Goal: Task Accomplishment & Management: Complete application form

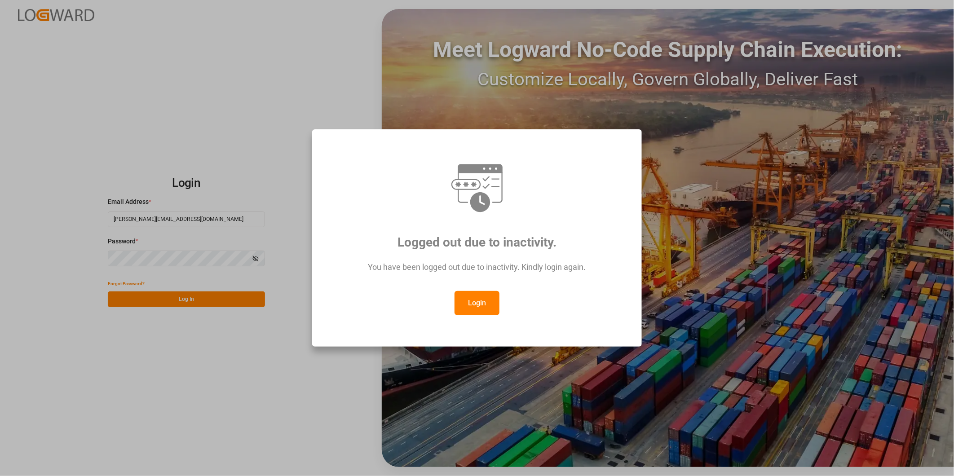
click at [486, 301] on button "Login" at bounding box center [477, 303] width 45 height 24
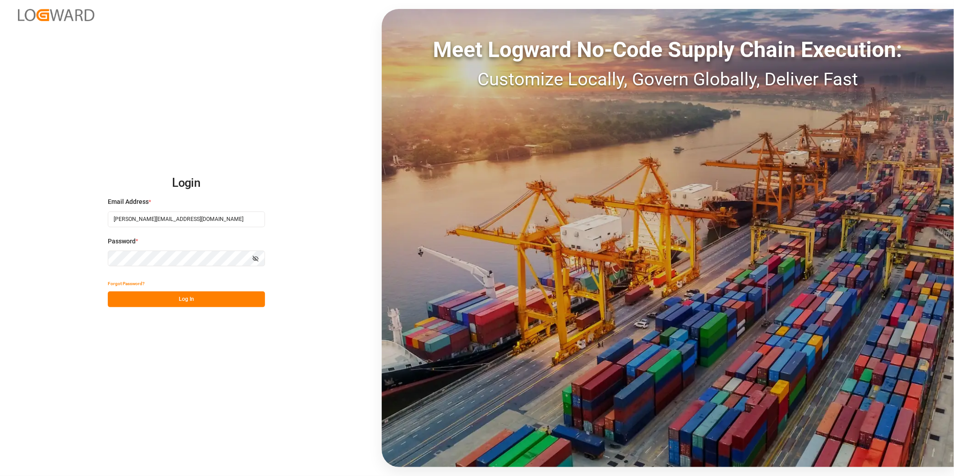
drag, startPoint x: 229, startPoint y: 295, endPoint x: 235, endPoint y: 297, distance: 6.7
click at [229, 297] on button "Log In" at bounding box center [186, 300] width 157 height 16
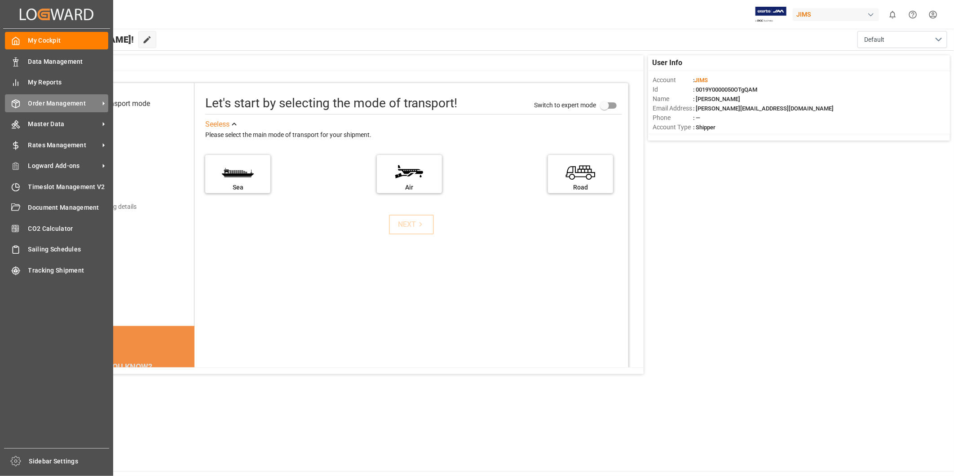
drag, startPoint x: 63, startPoint y: 101, endPoint x: 69, endPoint y: 102, distance: 5.4
click at [65, 102] on span "Order Management" at bounding box center [63, 103] width 71 height 9
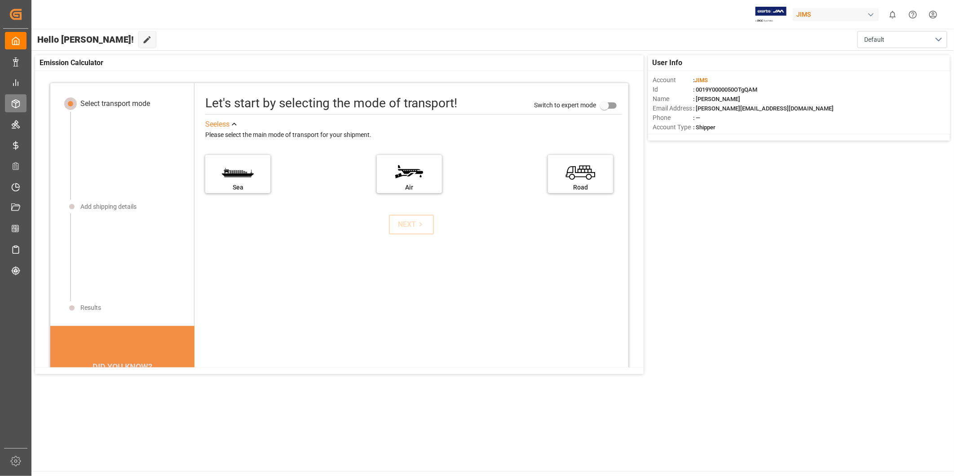
drag, startPoint x: 69, startPoint y: 102, endPoint x: 15, endPoint y: 105, distance: 53.6
click at [16, 105] on line at bounding box center [16, 105] width 0 height 4
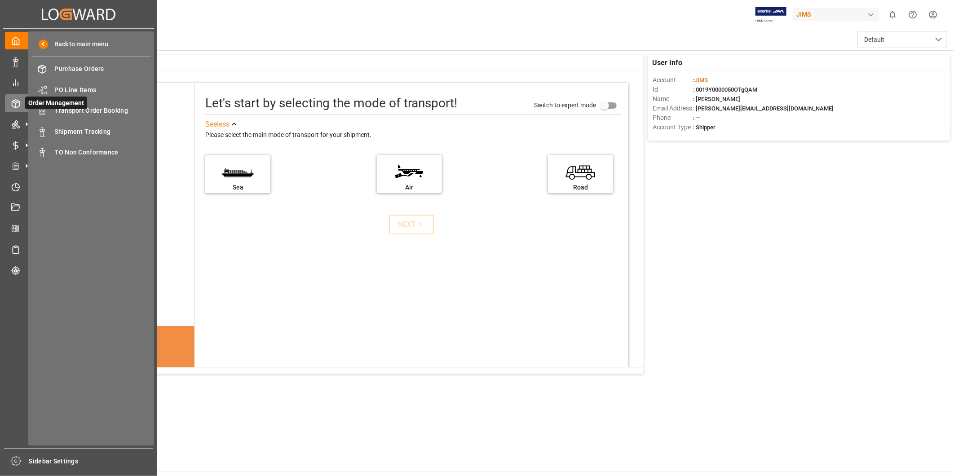
click at [80, 108] on span "Order Management" at bounding box center [56, 103] width 62 height 13
click at [81, 110] on span "Transport Order Booking" at bounding box center [103, 110] width 97 height 9
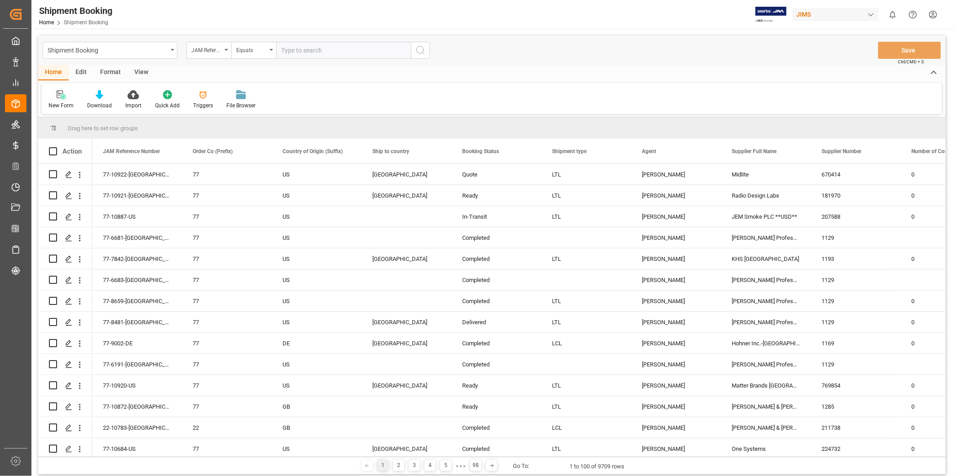
click at [64, 97] on icon at bounding box center [63, 96] width 5 height 5
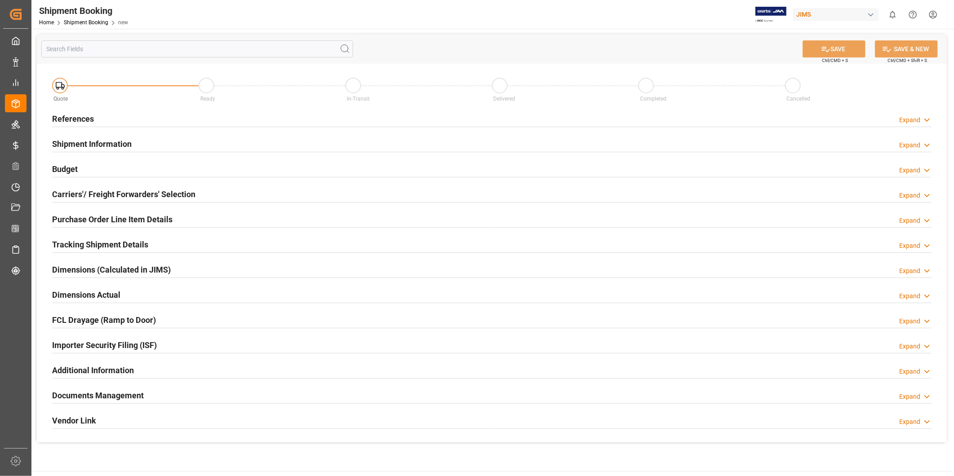
click at [920, 117] on div "Expand" at bounding box center [915, 119] width 32 height 9
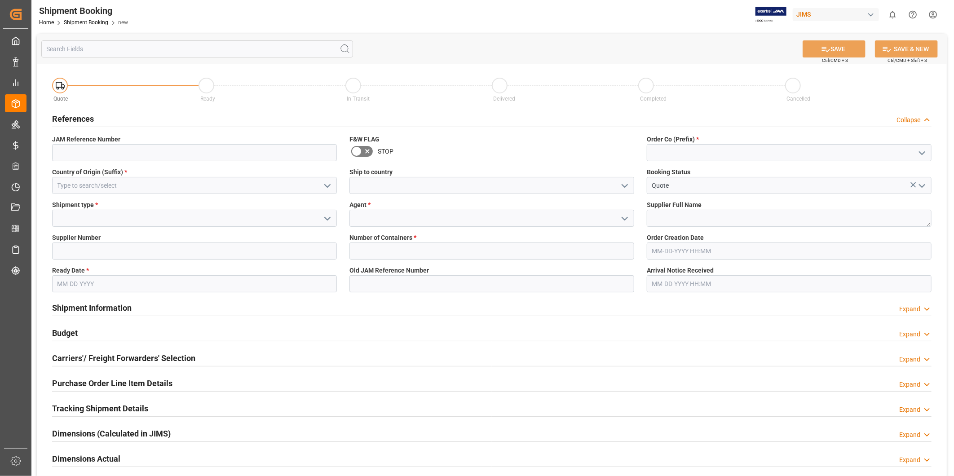
click at [326, 182] on icon "open menu" at bounding box center [327, 186] width 11 height 11
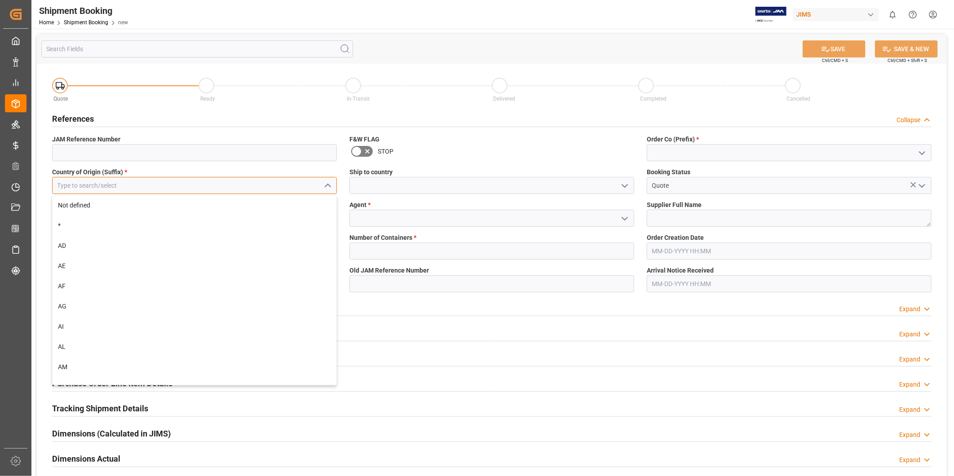
click at [271, 186] on input at bounding box center [194, 185] width 285 height 17
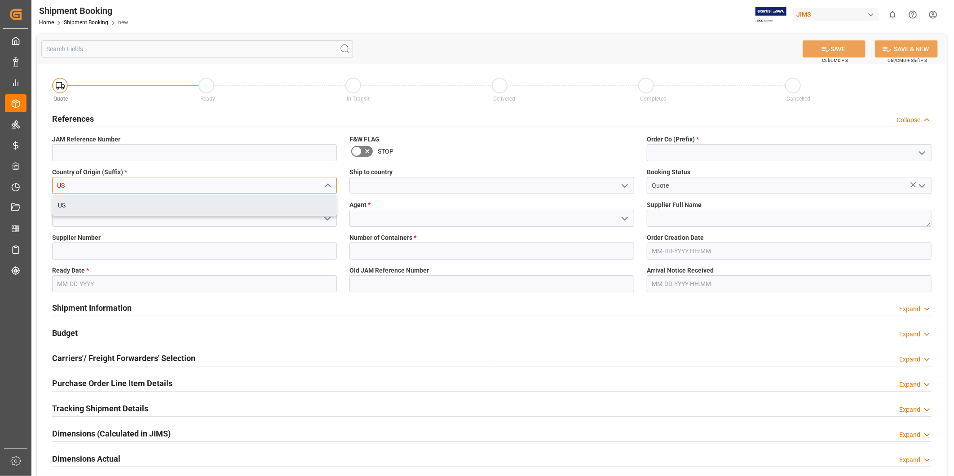
type input "US"
click at [145, 217] on div "Quote Ready In-Transit Delivered Completed Cancelled References Collapse JAM Re…" at bounding box center [492, 335] width 910 height 543
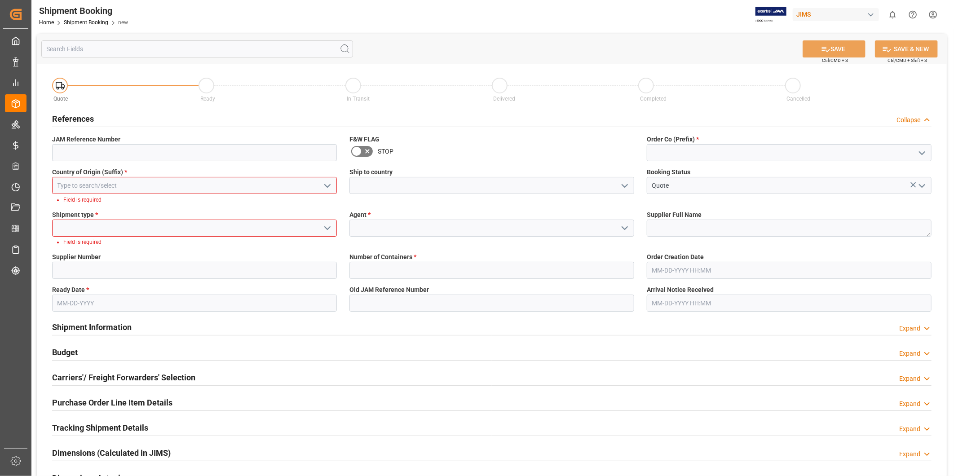
click at [327, 186] on polyline "open menu" at bounding box center [327, 186] width 5 height 3
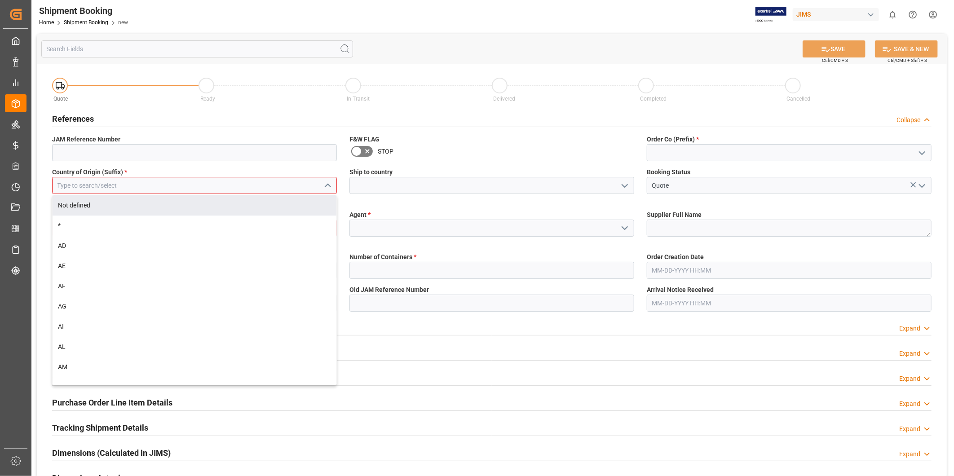
click at [257, 189] on input at bounding box center [194, 185] width 285 height 17
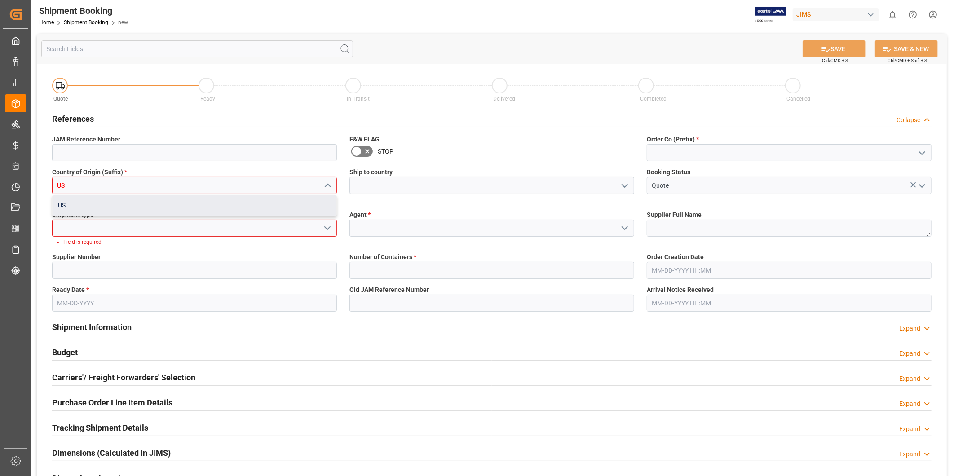
click at [232, 210] on div "US" at bounding box center [195, 205] width 284 height 20
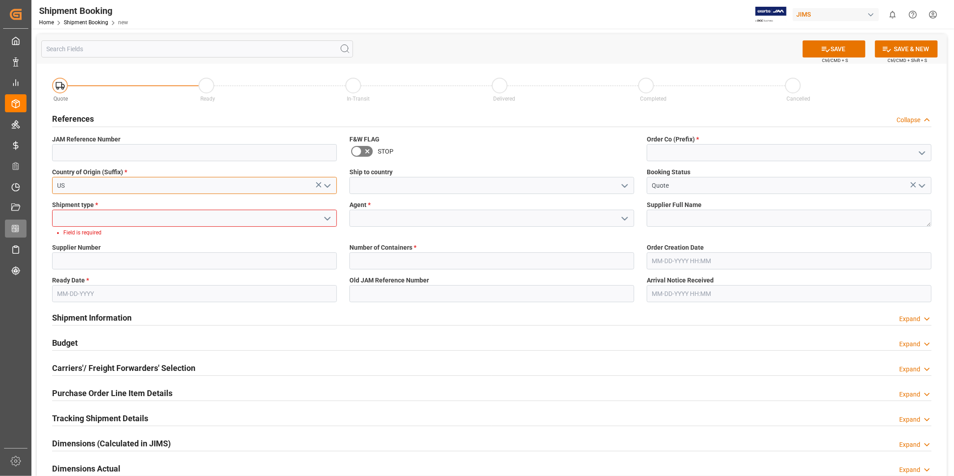
type input "US"
click at [313, 218] on input at bounding box center [194, 218] width 285 height 17
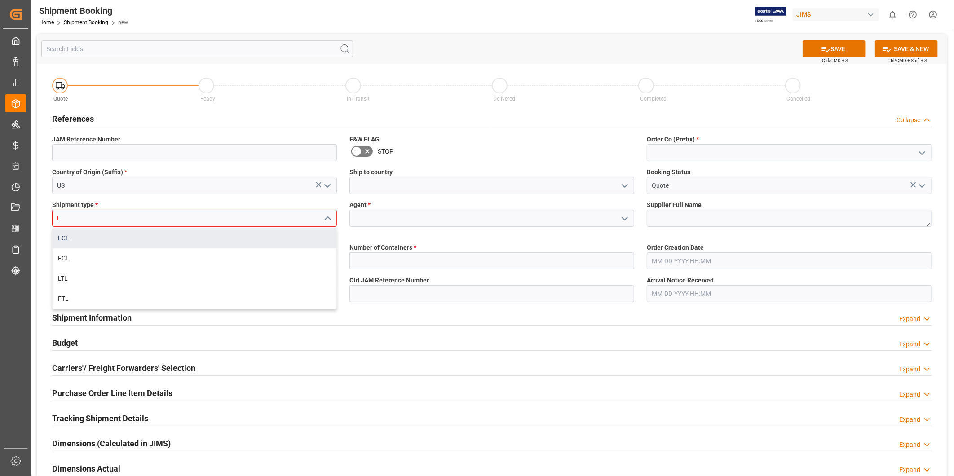
click at [166, 239] on div "LCL" at bounding box center [195, 238] width 284 height 20
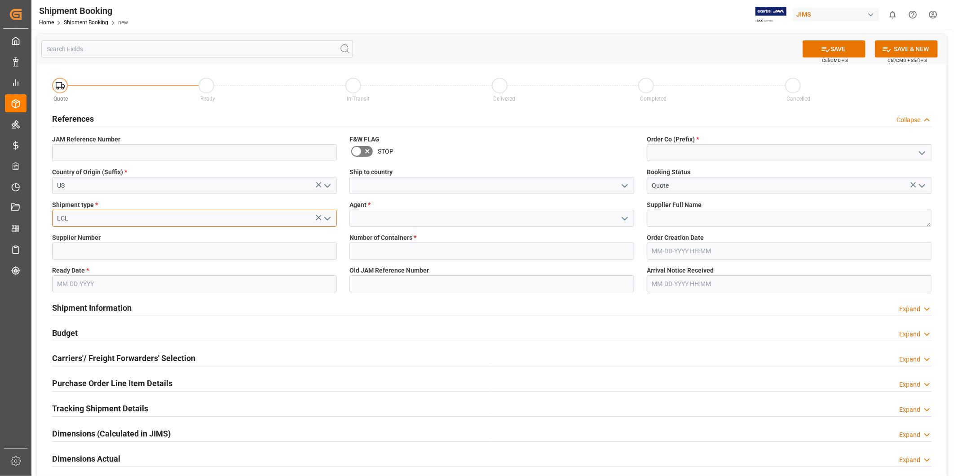
type input "LCL"
click at [628, 189] on icon "open menu" at bounding box center [625, 186] width 11 height 11
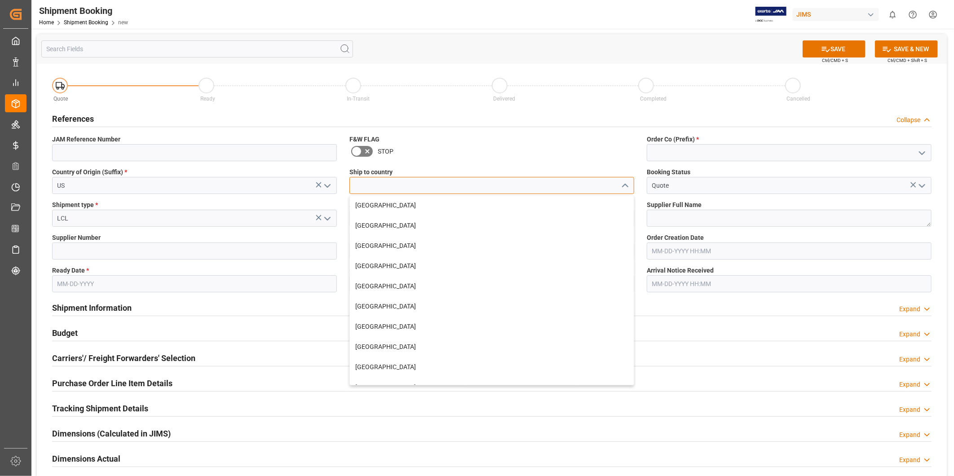
click at [601, 190] on input at bounding box center [492, 185] width 285 height 17
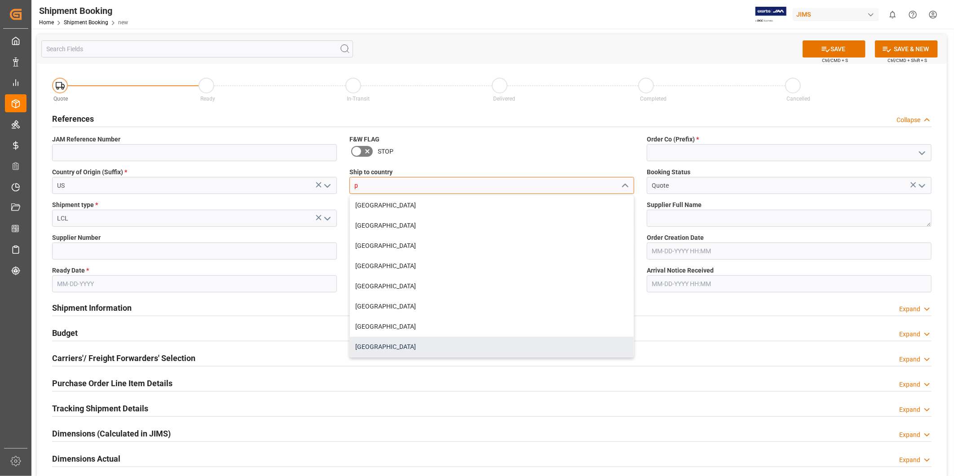
click at [483, 342] on div "[GEOGRAPHIC_DATA]" at bounding box center [492, 347] width 284 height 20
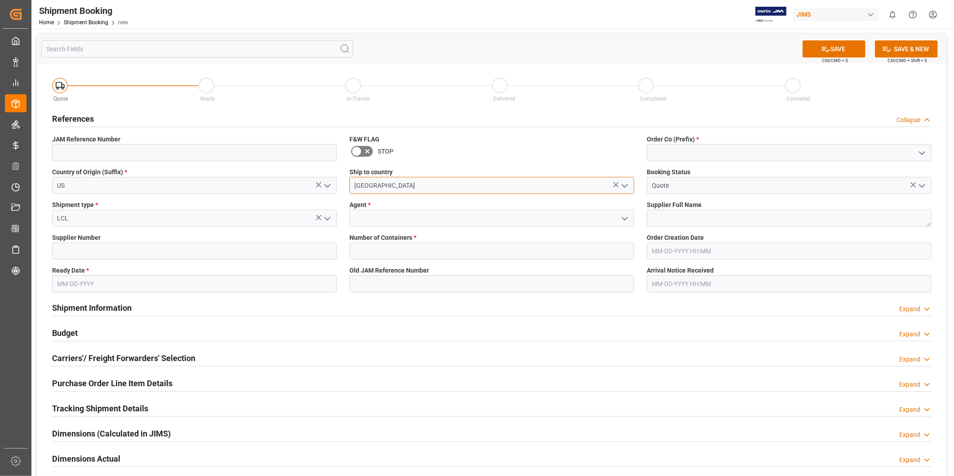
type input "[GEOGRAPHIC_DATA]"
click at [926, 151] on icon "open menu" at bounding box center [922, 153] width 11 height 11
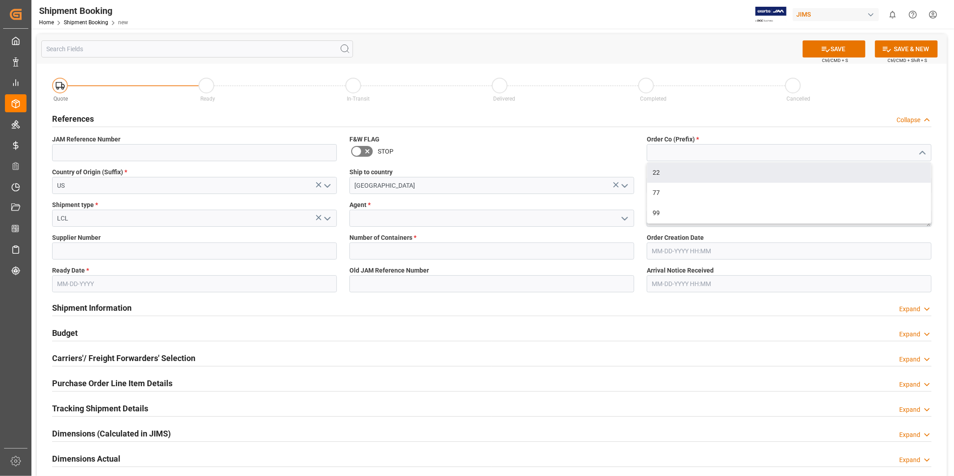
click at [890, 176] on div "22" at bounding box center [789, 173] width 284 height 20
type input "22"
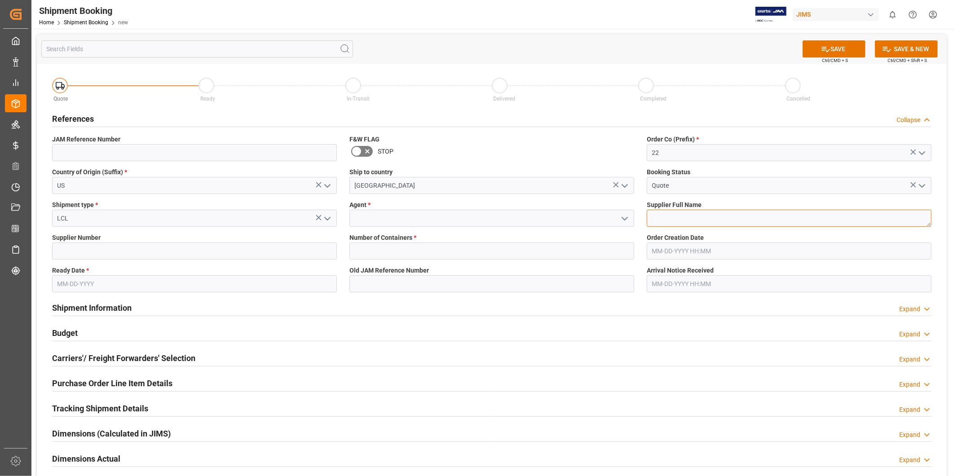
click at [783, 225] on textarea at bounding box center [789, 218] width 285 height 17
click at [194, 251] on input at bounding box center [194, 251] width 285 height 17
click at [692, 220] on textarea at bounding box center [789, 218] width 285 height 17
paste textarea "US Music Corp-"
type textarea "US Music Corp-"
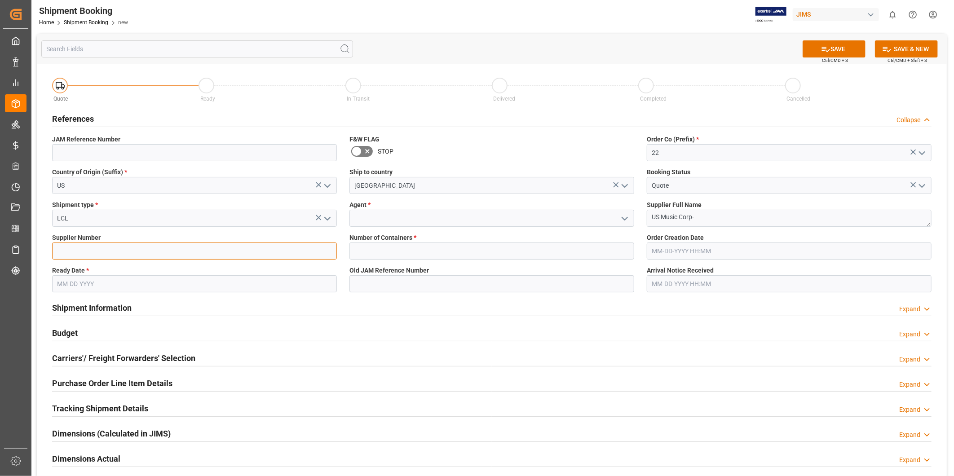
click at [146, 252] on input at bounding box center [194, 251] width 285 height 17
paste input "252426"
type input "252426"
click at [402, 249] on input "text" at bounding box center [492, 251] width 285 height 17
type input "0"
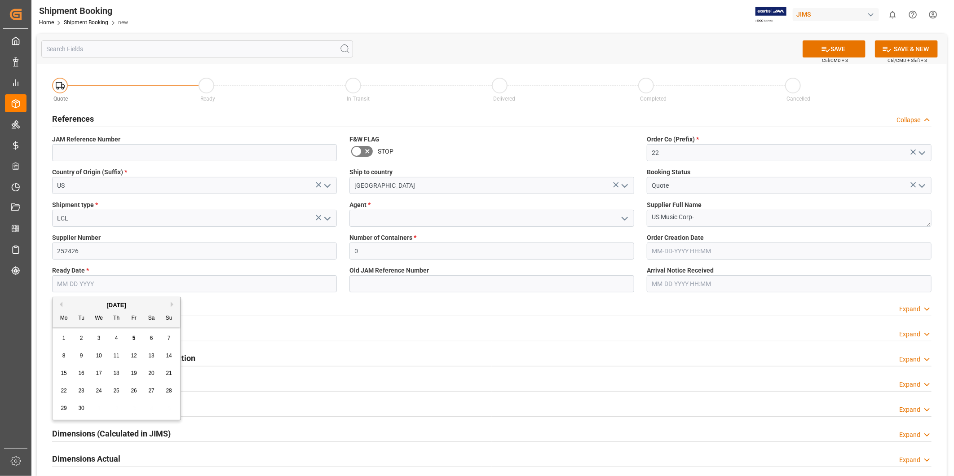
click at [122, 275] on input "text" at bounding box center [194, 283] width 285 height 17
click at [154, 375] on span "20" at bounding box center [151, 373] width 6 height 6
type input "[DATE]"
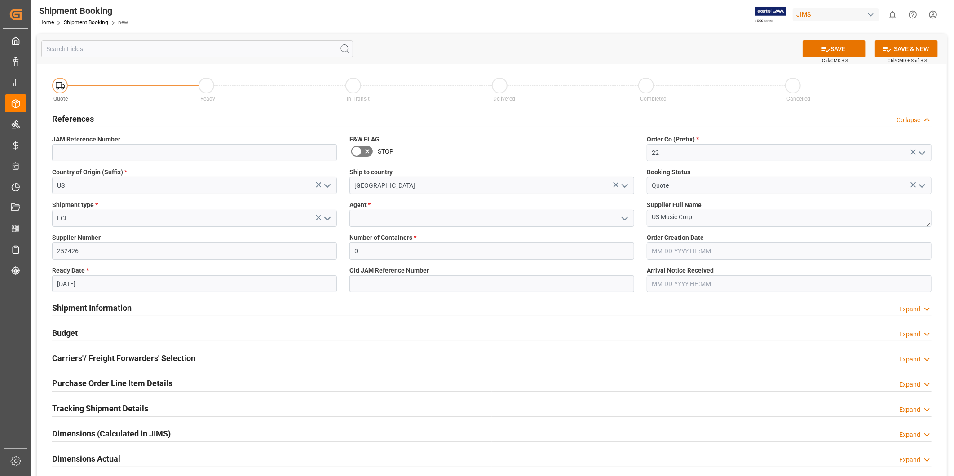
click at [431, 310] on div "Shipment Information Expand" at bounding box center [492, 307] width 880 height 17
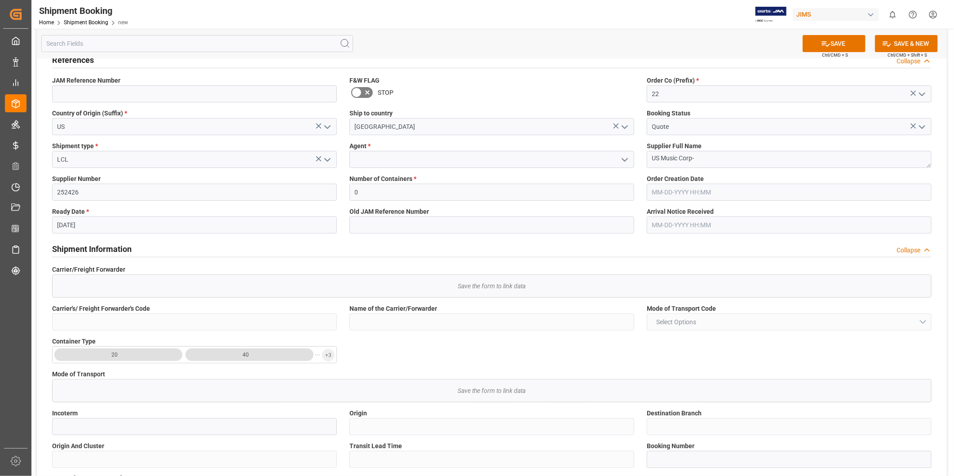
scroll to position [83, 0]
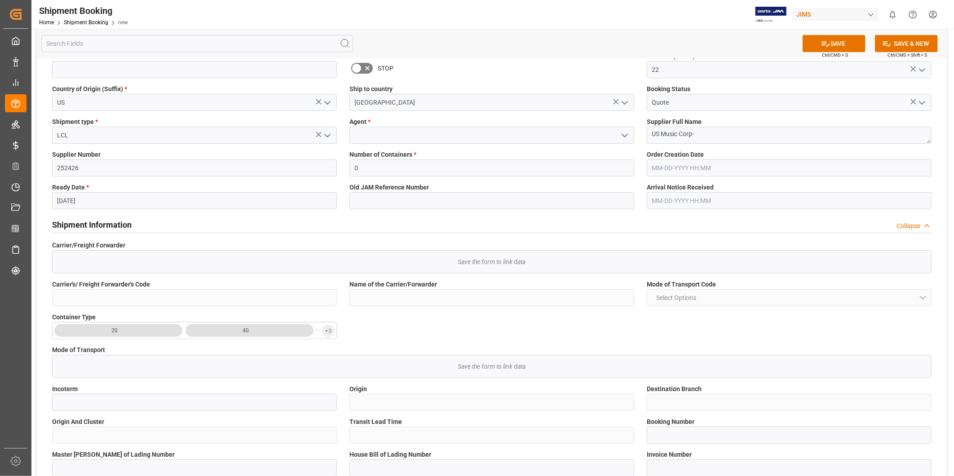
click at [267, 226] on div "Shipment Information Collapse" at bounding box center [492, 224] width 880 height 17
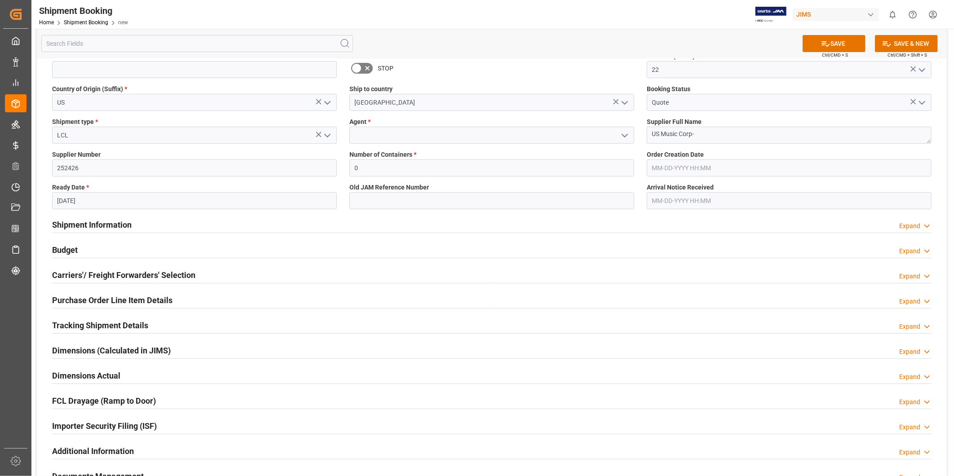
click at [190, 275] on h2 "Carriers'/ Freight Forwarders' Selection" at bounding box center [123, 275] width 143 height 12
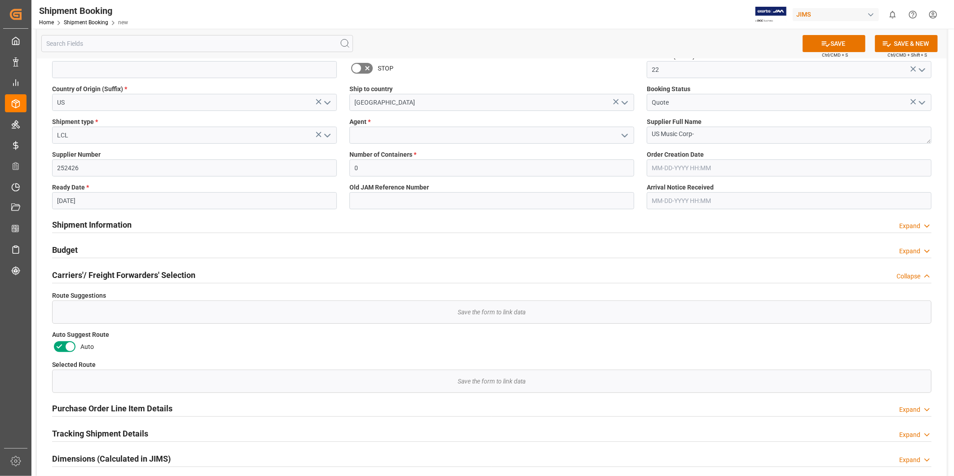
click at [67, 347] on icon at bounding box center [70, 346] width 11 height 11
click at [0, 0] on input "checkbox" at bounding box center [0, 0] width 0 height 0
click at [828, 47] on icon at bounding box center [825, 43] width 9 height 9
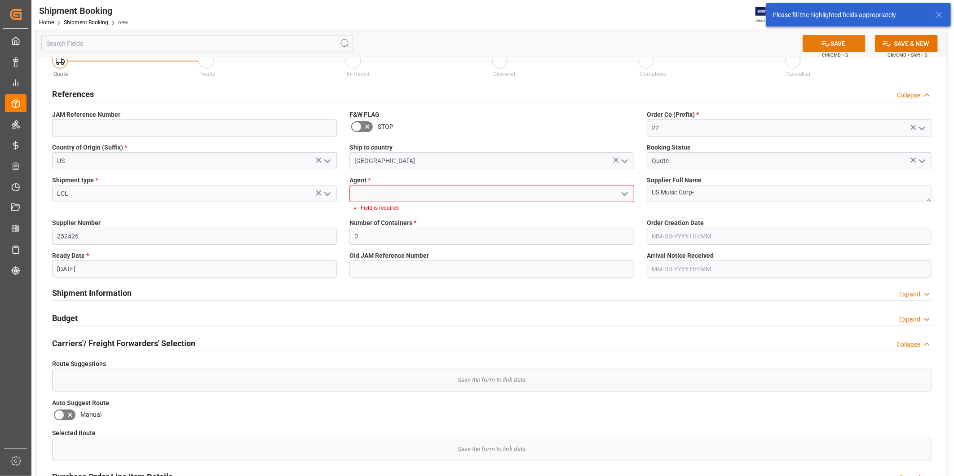
scroll to position [0, 0]
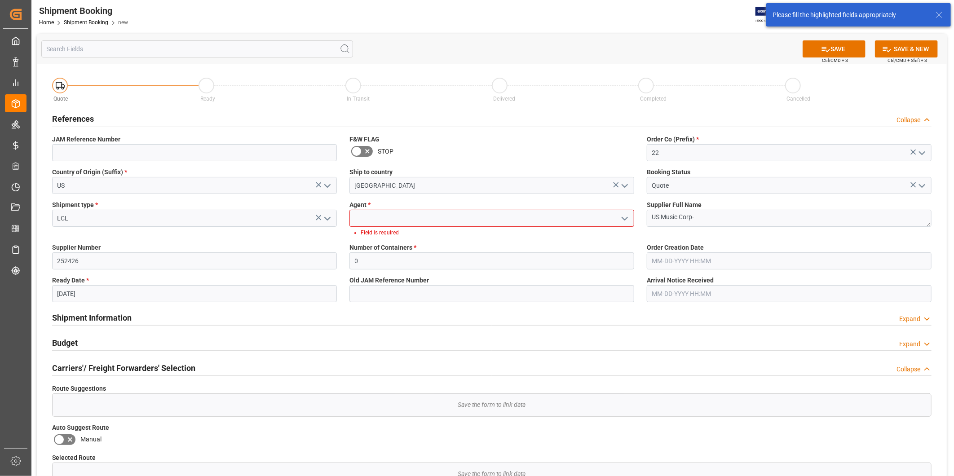
click at [500, 221] on input at bounding box center [492, 218] width 285 height 17
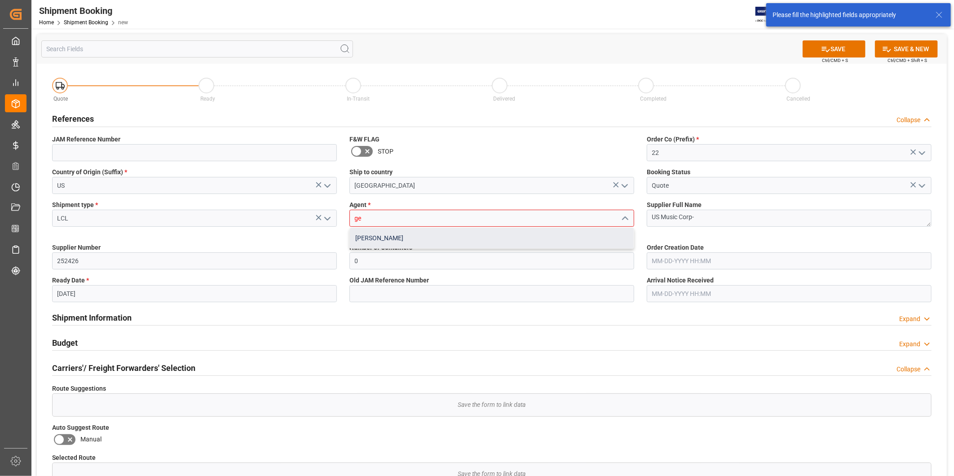
click at [478, 237] on div "[PERSON_NAME]" at bounding box center [492, 238] width 284 height 20
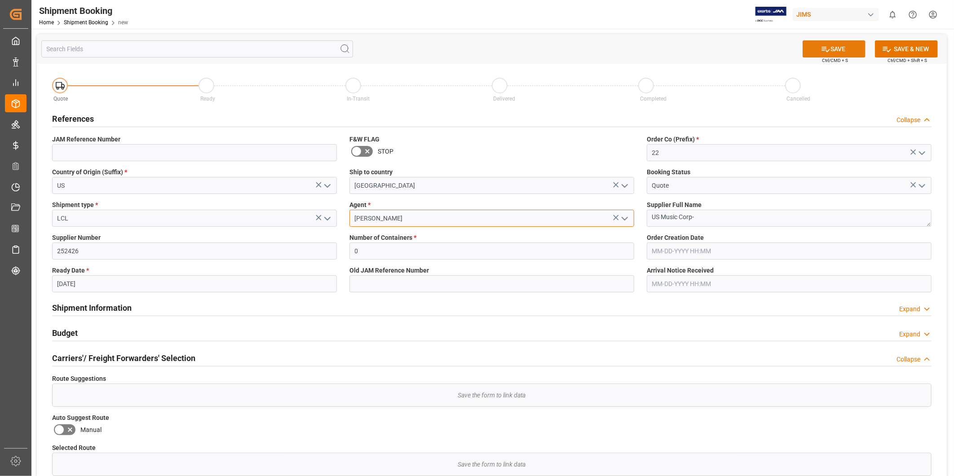
type input "[PERSON_NAME]"
click at [834, 47] on button "SAVE" at bounding box center [834, 48] width 63 height 17
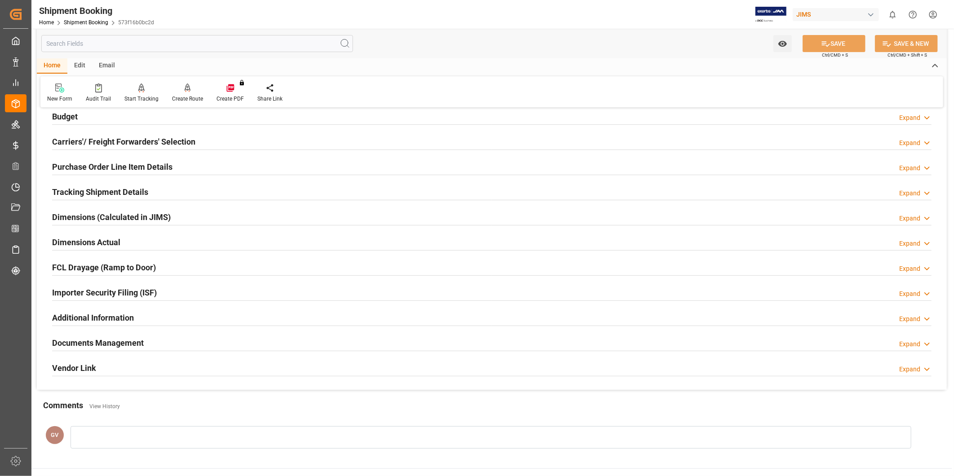
scroll to position [199, 0]
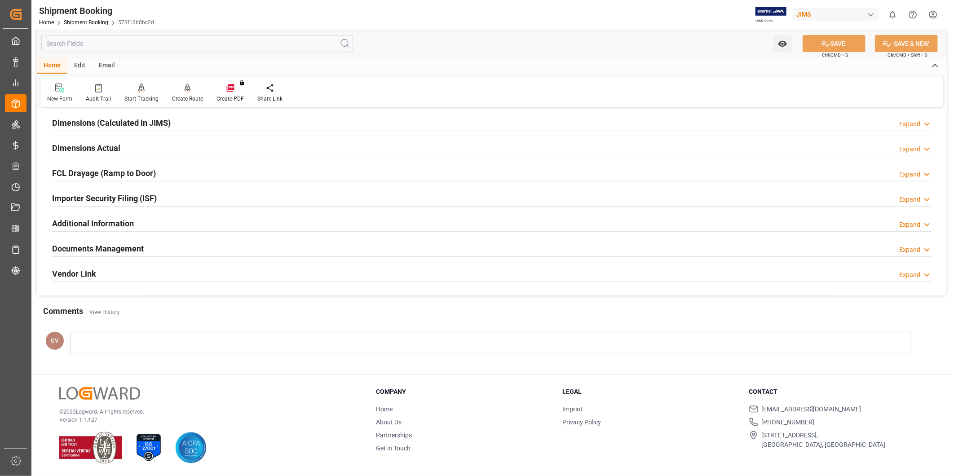
click at [149, 245] on div "Documents Management Expand" at bounding box center [492, 247] width 880 height 17
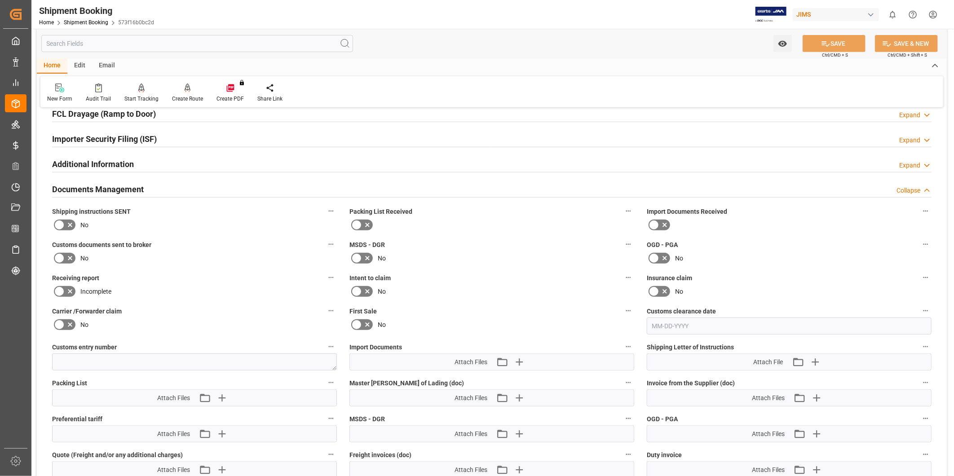
scroll to position [282, 0]
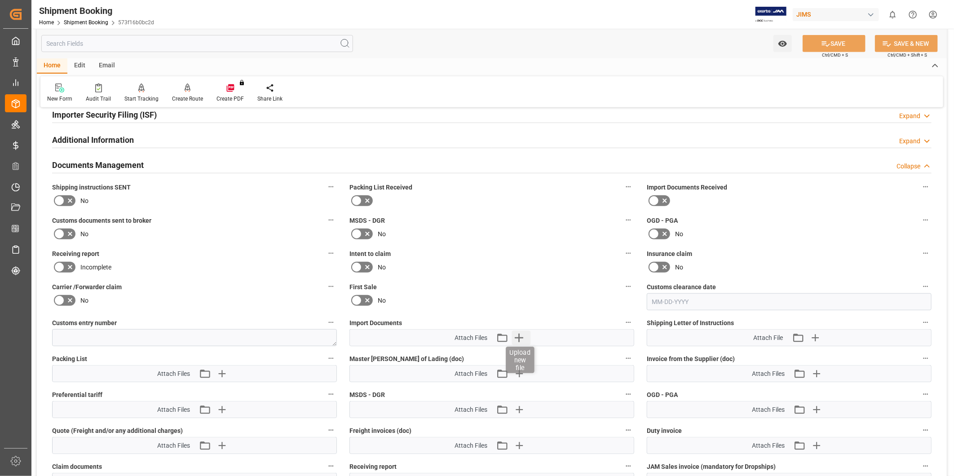
click at [522, 337] on icon "button" at bounding box center [519, 338] width 14 height 14
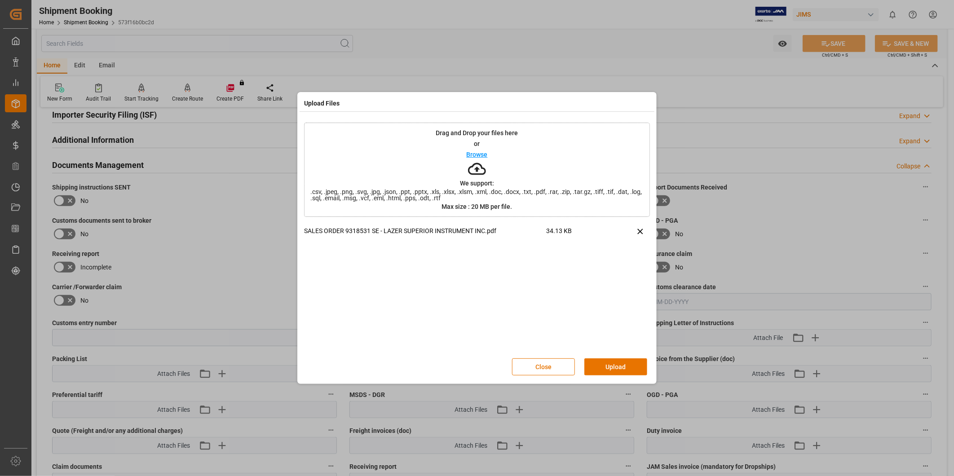
click at [635, 365] on button "Upload" at bounding box center [616, 367] width 63 height 17
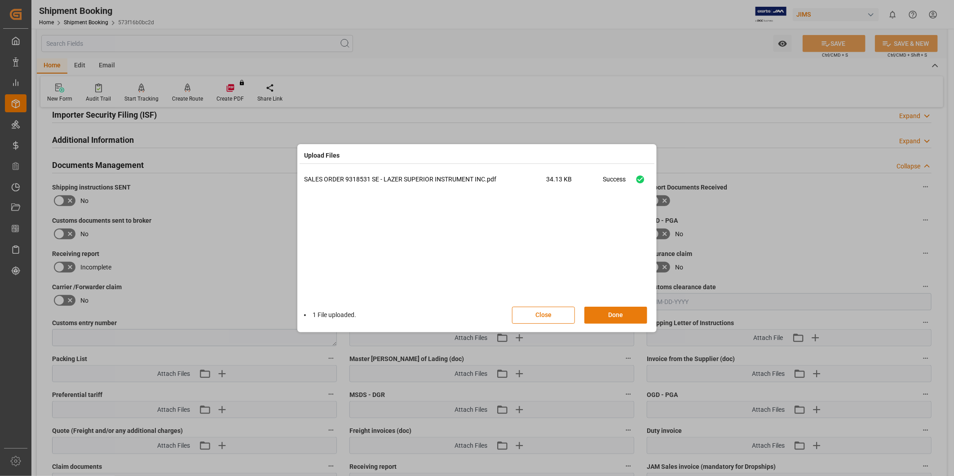
click at [625, 317] on button "Done" at bounding box center [616, 315] width 63 height 17
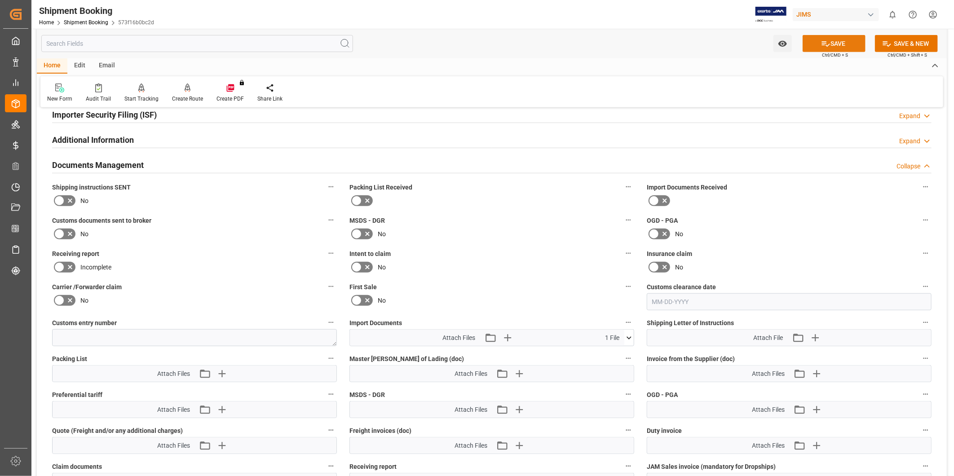
click at [841, 43] on button "SAVE" at bounding box center [834, 43] width 63 height 17
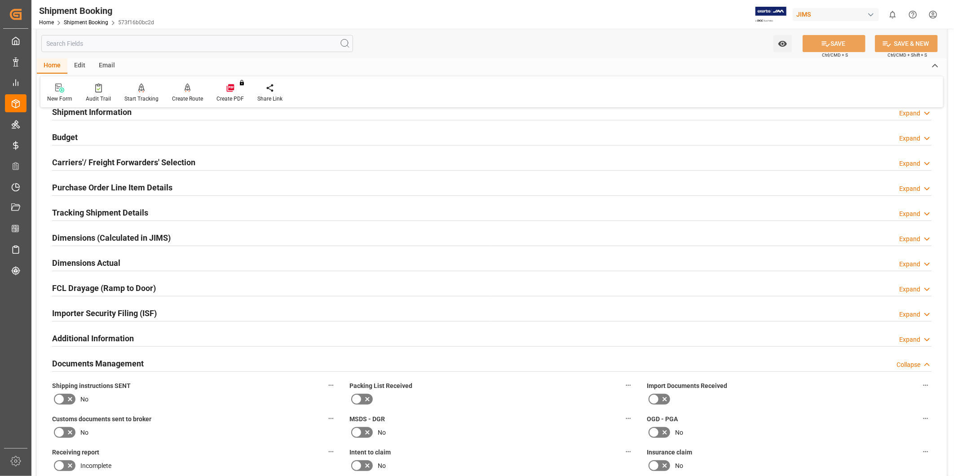
scroll to position [0, 0]
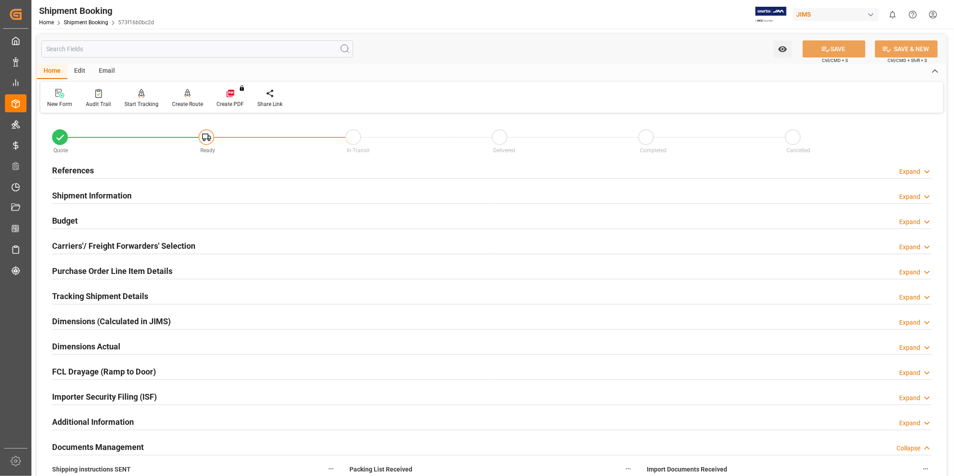
click at [906, 173] on div "Expand" at bounding box center [909, 171] width 21 height 9
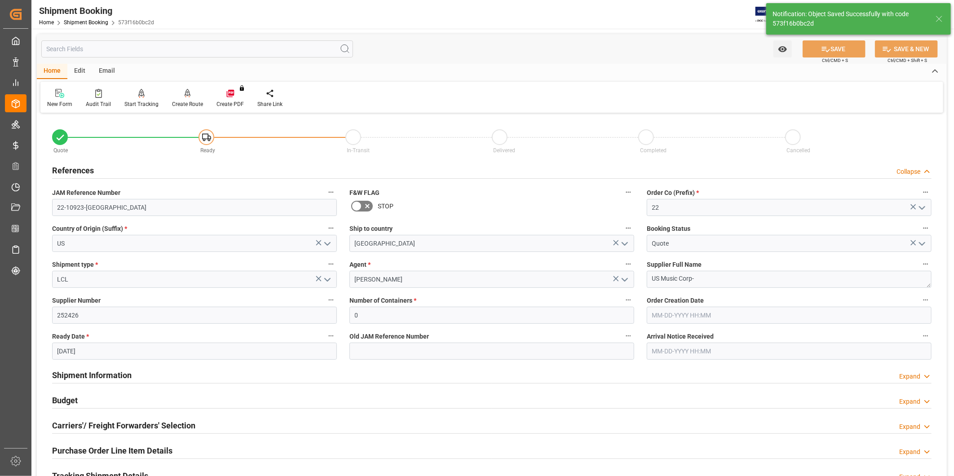
type input "Ready"
click at [236, 214] on input "22-10923-[GEOGRAPHIC_DATA]" at bounding box center [194, 207] width 285 height 17
